Goal: Task Accomplishment & Management: Manage account settings

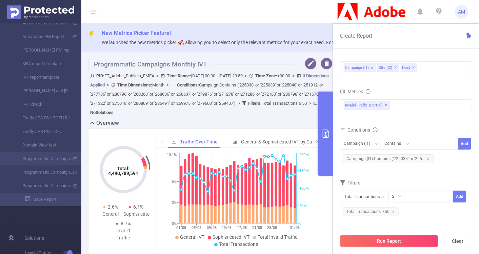
scroll to position [186, 0]
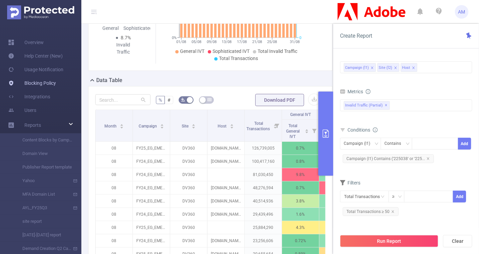
click at [50, 82] on link "Blocking Policy" at bounding box center [32, 83] width 48 height 14
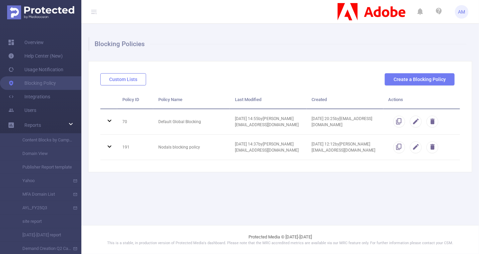
click at [120, 83] on button "Custom Lists" at bounding box center [123, 79] width 46 height 12
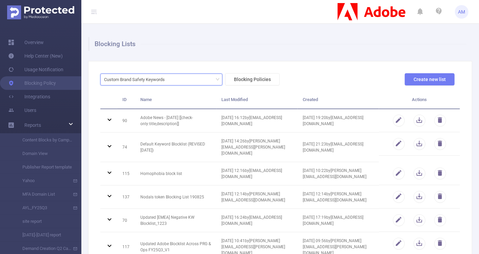
click at [196, 83] on div "Custom Brand Safety Keywords" at bounding box center [161, 79] width 115 height 11
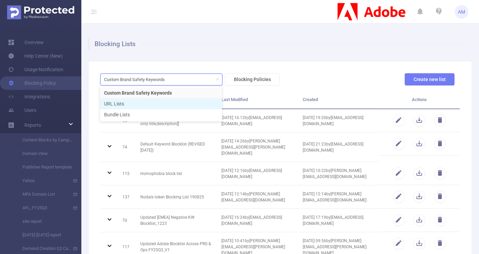
click at [177, 107] on li "URL Lists" at bounding box center [161, 103] width 122 height 11
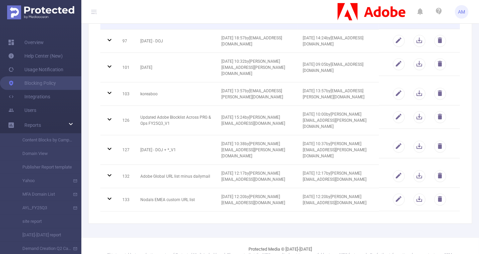
scroll to position [157, 0]
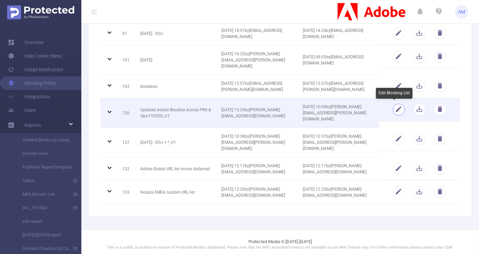
click at [393, 109] on button "button" at bounding box center [399, 110] width 12 height 12
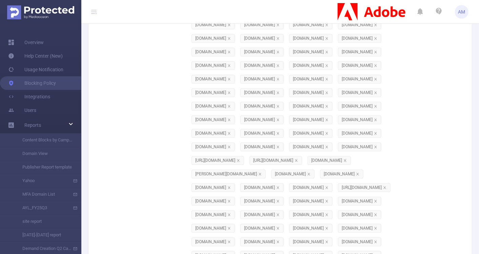
scroll to position [9564, 0]
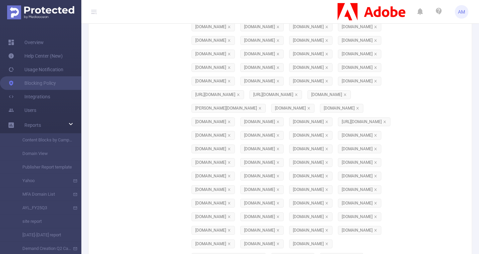
paste input "[DOMAIN_NAME]"
type input "[DOMAIN_NAME]"
click at [248, 110] on li "[DOMAIN_NAME]" at bounding box center [238, 110] width 102 height 11
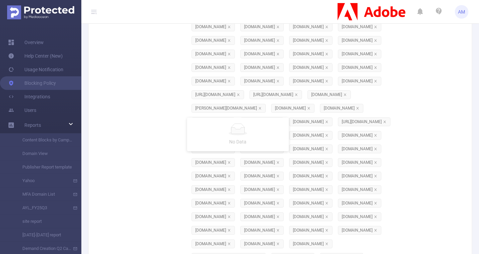
scroll to position [9578, 0]
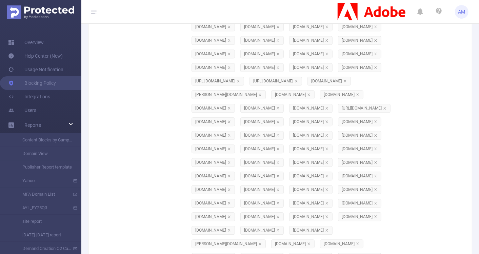
paste input "[DOMAIN_NAME]"
type input "[DOMAIN_NAME]"
click at [241, 124] on li "[DOMAIN_NAME]" at bounding box center [238, 124] width 102 height 11
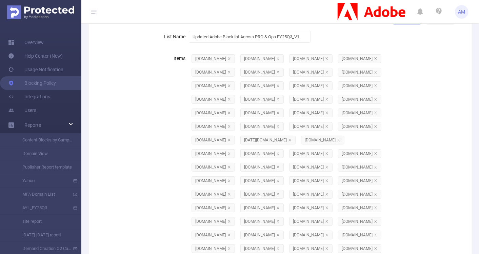
scroll to position [0, 0]
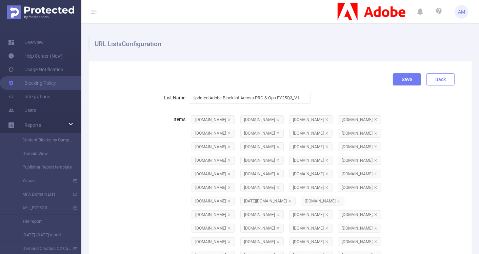
click at [438, 78] on button "Back" at bounding box center [441, 79] width 28 height 12
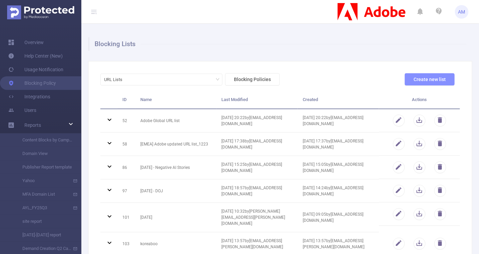
click at [437, 75] on button "Create new list" at bounding box center [430, 79] width 50 height 12
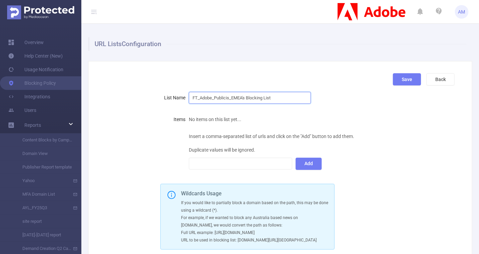
click at [277, 97] on input "FT_Adobe_Publicis_EMEA's Blocking List" at bounding box center [250, 98] width 122 height 12
drag, startPoint x: 278, startPoint y: 95, endPoint x: 173, endPoint y: 98, distance: 104.9
click at [173, 98] on div "List Name FT_Adobe_Publicis_EMEA's Blocking List" at bounding box center [277, 98] width 354 height 14
type input "EMEA MFA URL Exclusion List"
click at [246, 165] on div at bounding box center [241, 163] width 96 height 11
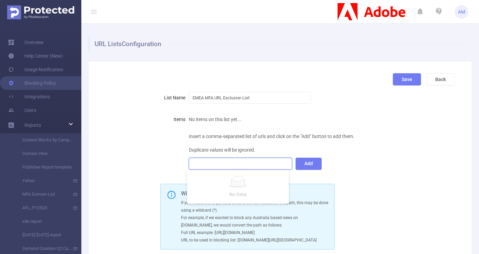
paste input
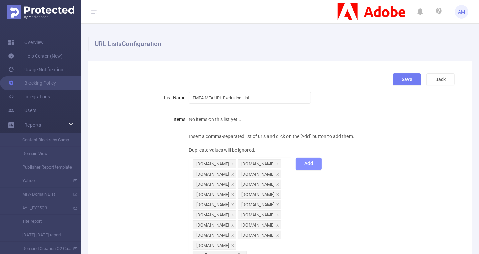
click at [305, 161] on button "Add" at bounding box center [309, 164] width 26 height 12
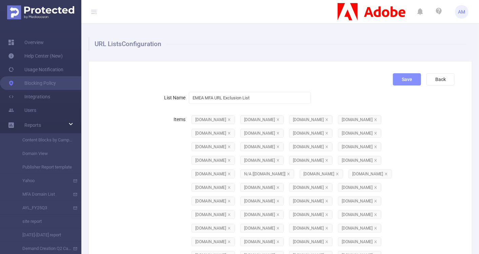
click at [393, 81] on button "Save" at bounding box center [407, 79] width 28 height 12
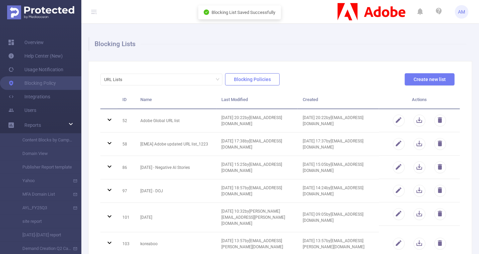
click at [239, 82] on button "Blocking Policies" at bounding box center [252, 79] width 55 height 12
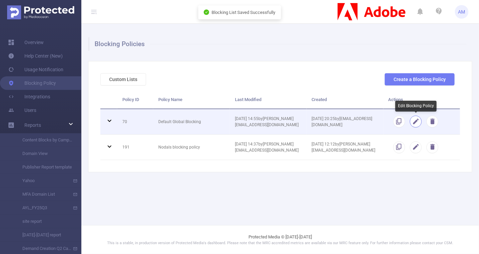
click at [415, 117] on button "button" at bounding box center [416, 122] width 12 height 12
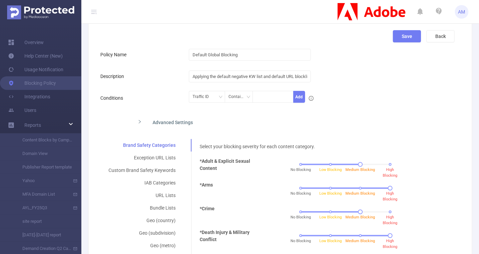
scroll to position [42, 0]
click at [162, 195] on div "URL Lists" at bounding box center [141, 196] width 83 height 13
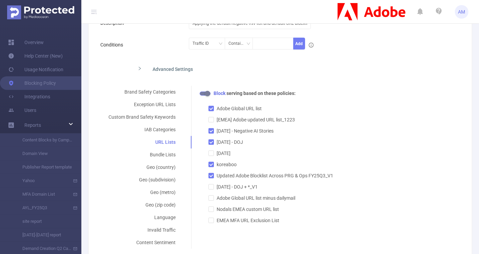
scroll to position [97, 0]
click at [211, 220] on input "EMEA MFA URL Exclusion List" at bounding box center [211, 219] width 5 height 5
checkbox input "true"
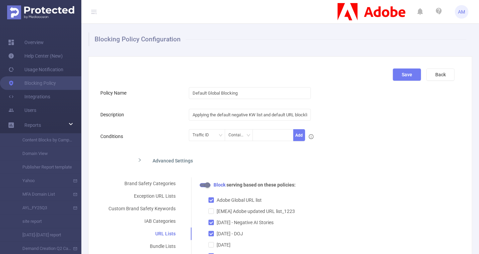
scroll to position [0, 0]
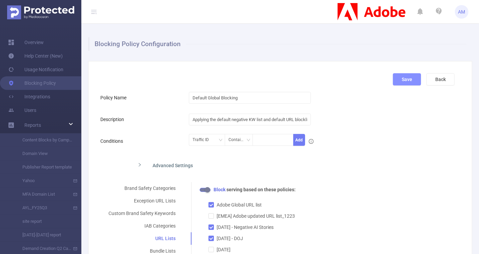
click at [395, 79] on button "Save" at bounding box center [407, 79] width 28 height 12
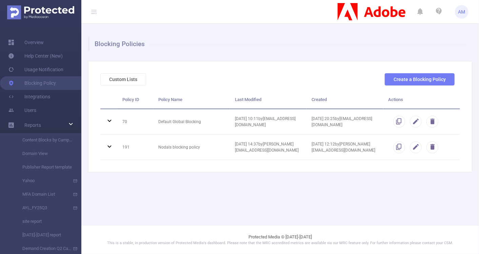
click at [41, 15] on img at bounding box center [40, 12] width 67 height 14
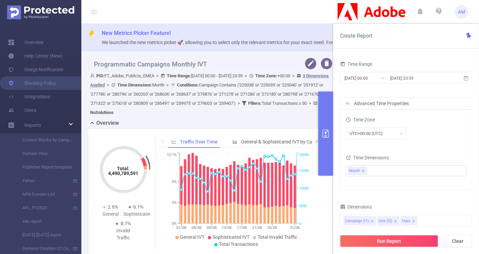
click at [289, 14] on header "AM" at bounding box center [239, 12] width 479 height 24
click at [356, 78] on input "[DATE] 00:00" at bounding box center [371, 78] width 55 height 9
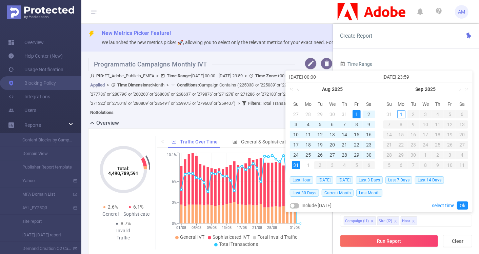
click at [358, 113] on div "1" at bounding box center [357, 114] width 8 height 8
click at [297, 165] on div "31" at bounding box center [296, 165] width 8 height 8
click at [463, 207] on link "Ok" at bounding box center [462, 205] width 11 height 8
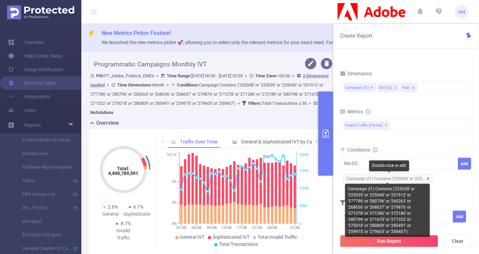
click at [427, 177] on icon "icon: close" at bounding box center [428, 178] width 3 height 3
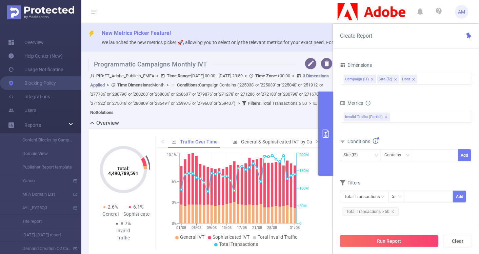
click at [401, 240] on button "Run Report" at bounding box center [389, 241] width 98 height 12
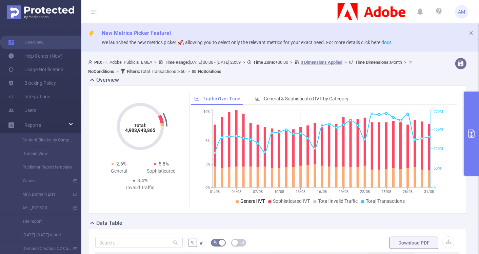
click at [250, 223] on div "Data Table" at bounding box center [280, 223] width 384 height 9
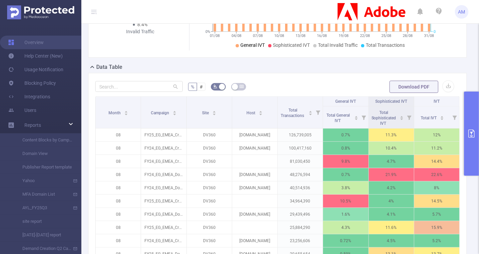
scroll to position [156, 0]
click at [446, 87] on button "button" at bounding box center [449, 86] width 12 height 12
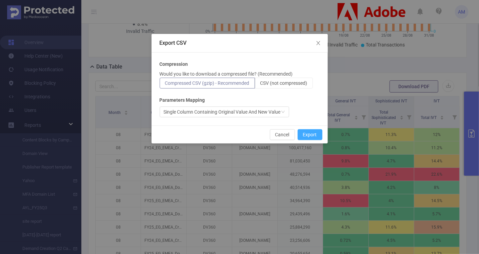
click at [321, 134] on button "Export" at bounding box center [310, 134] width 25 height 11
